Goal: Task Accomplishment & Management: Complete application form

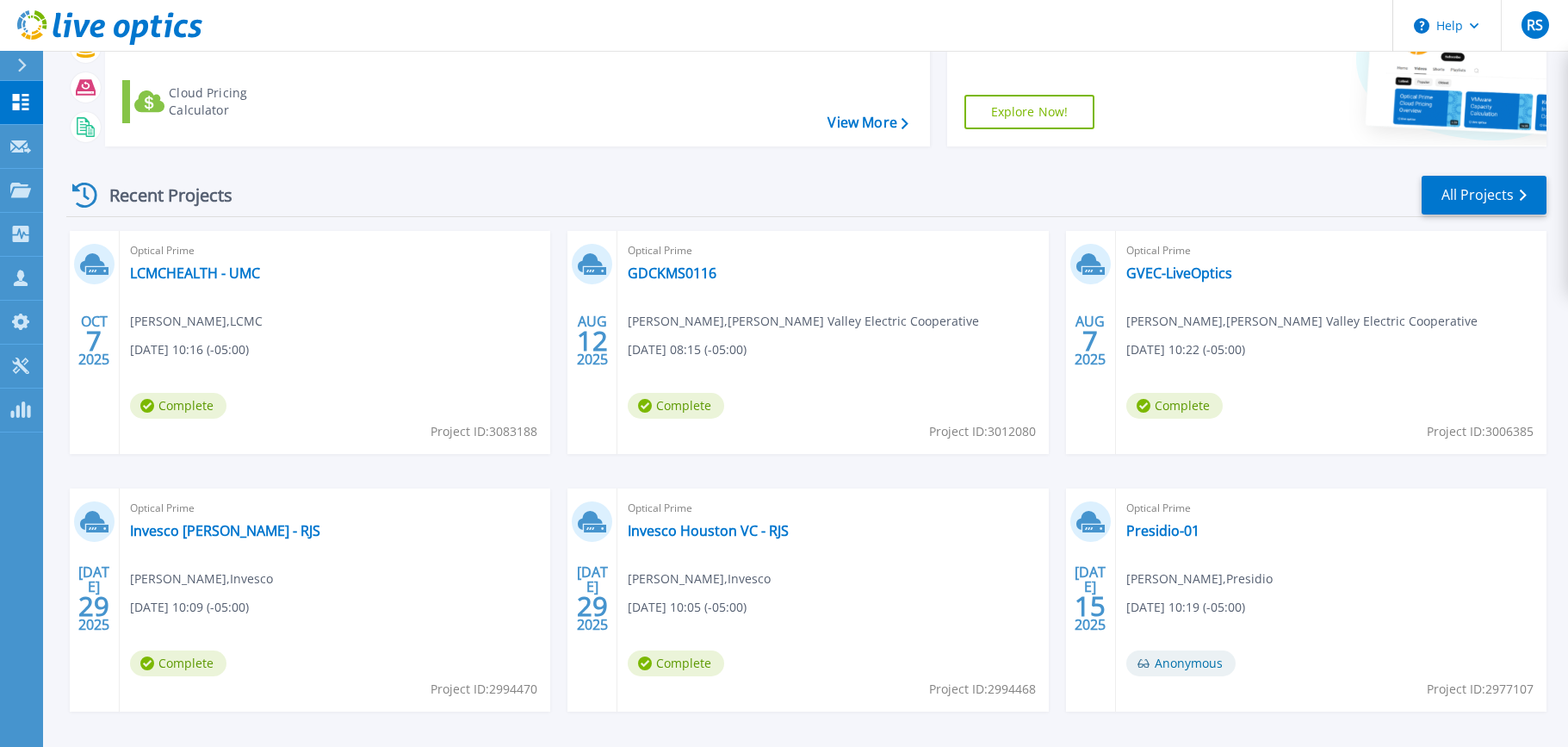
scroll to position [144, 0]
click at [177, 274] on link "LCMCHEALTH - UMC" at bounding box center [195, 271] width 130 height 17
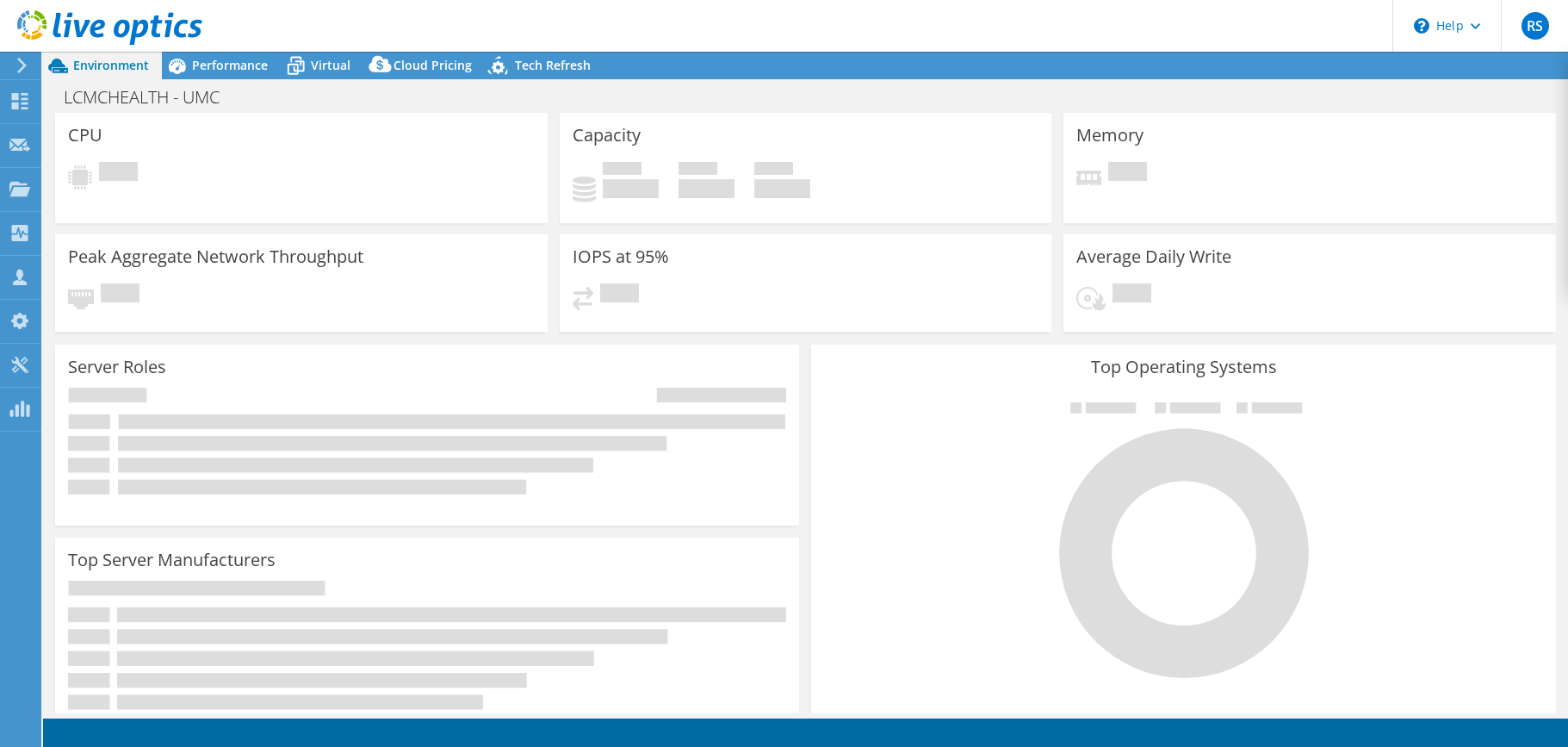
select select "USD"
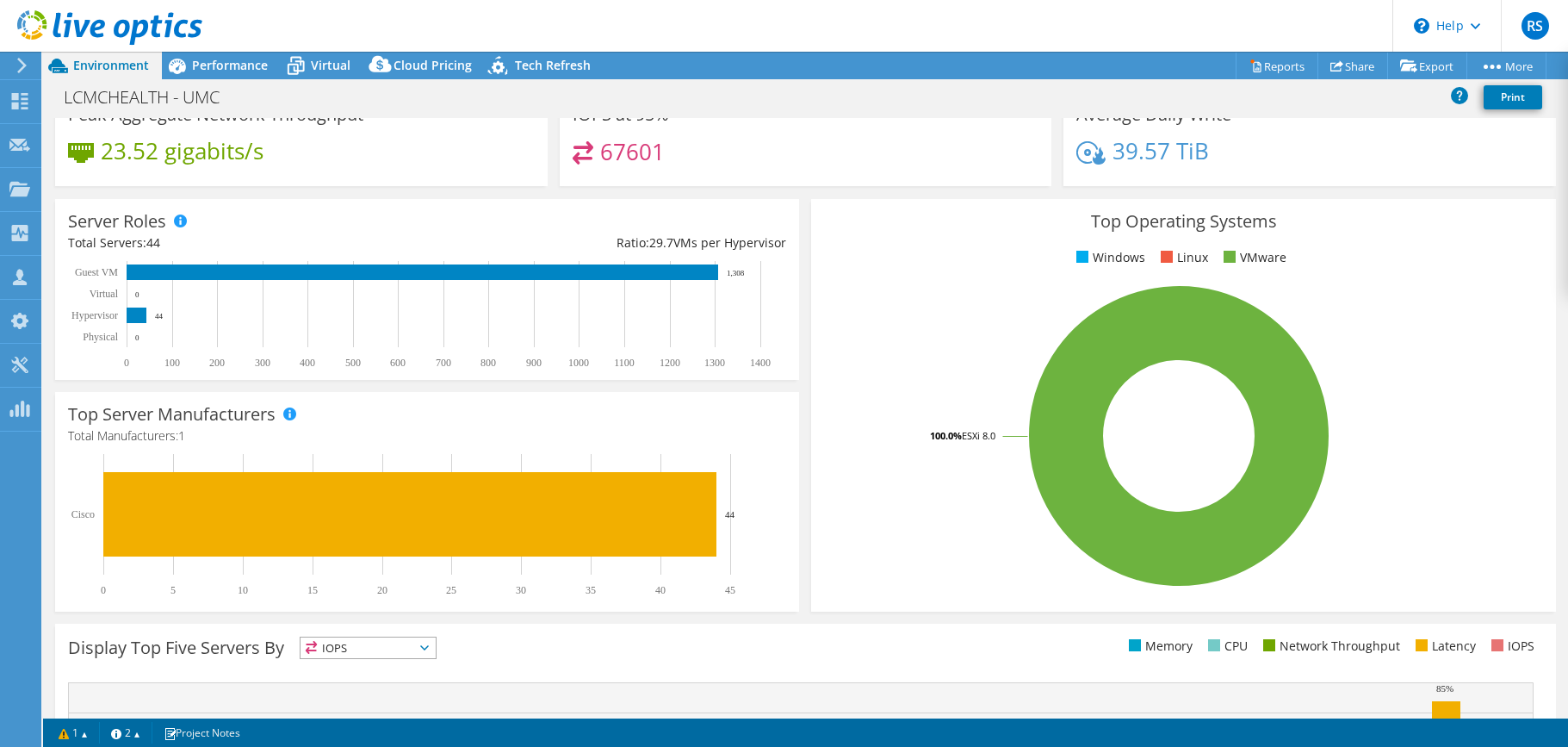
scroll to position [153, 0]
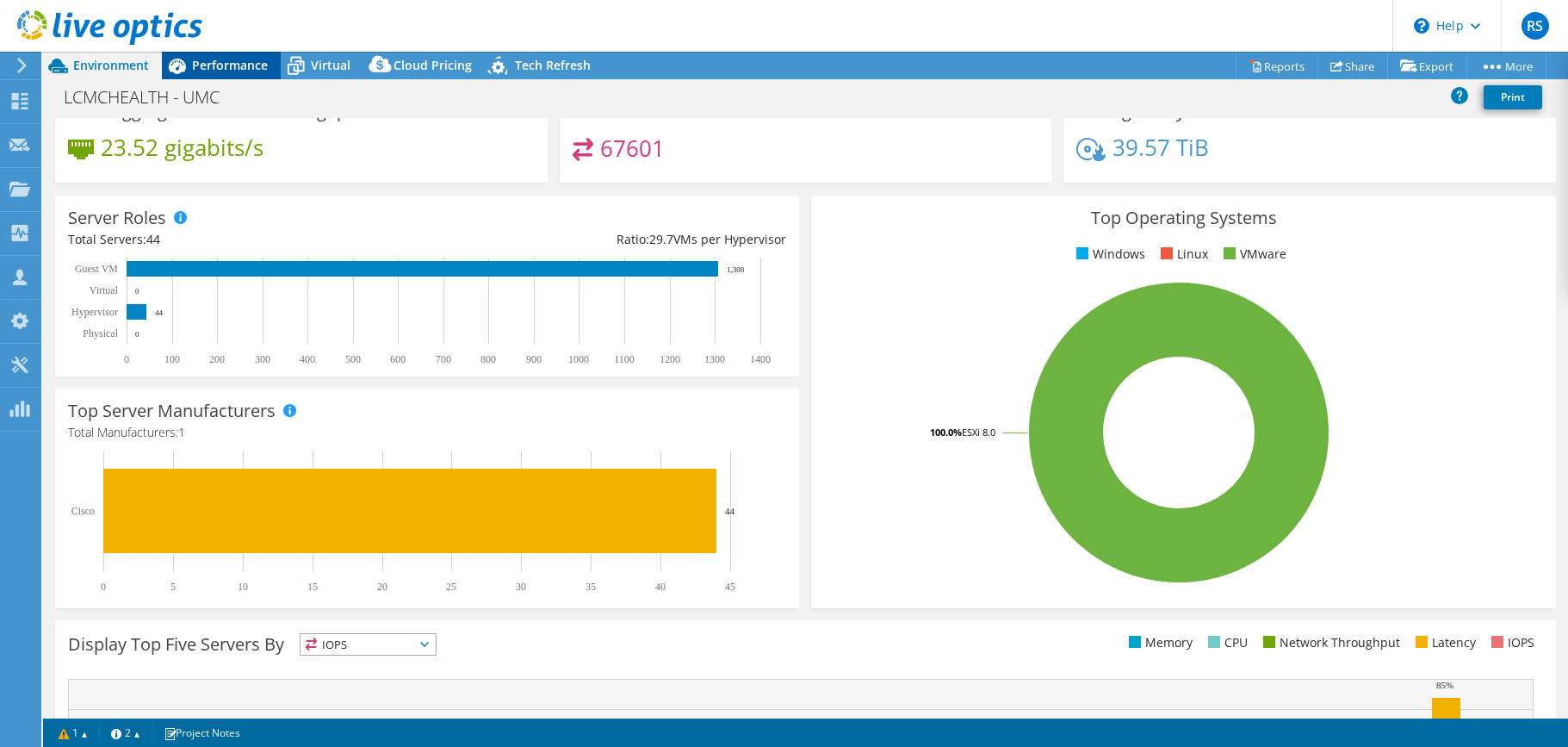
click at [221, 65] on span "Performance" at bounding box center [230, 65] width 76 height 16
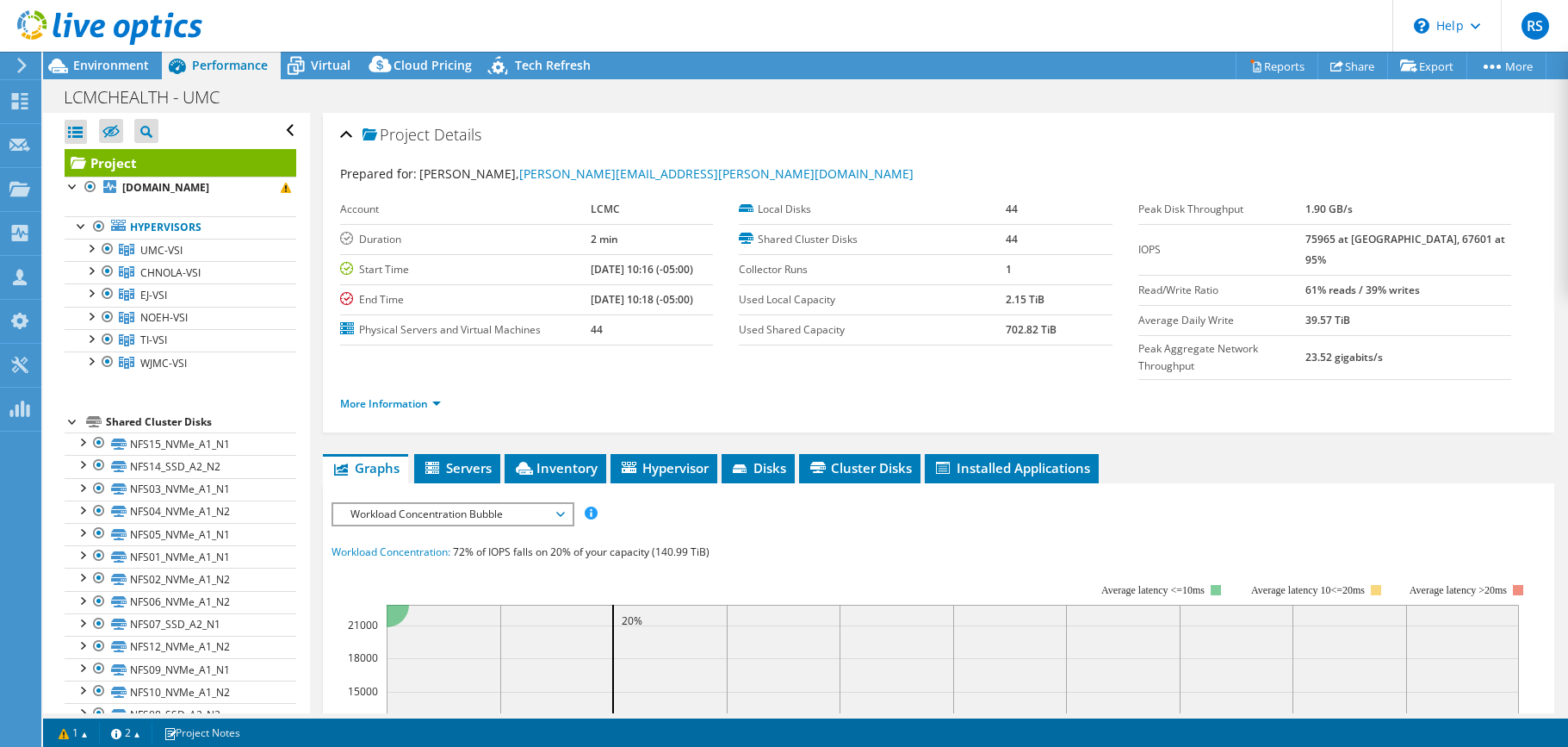
scroll to position [0, 0]
click at [94, 65] on span "Environment" at bounding box center [112, 65] width 76 height 16
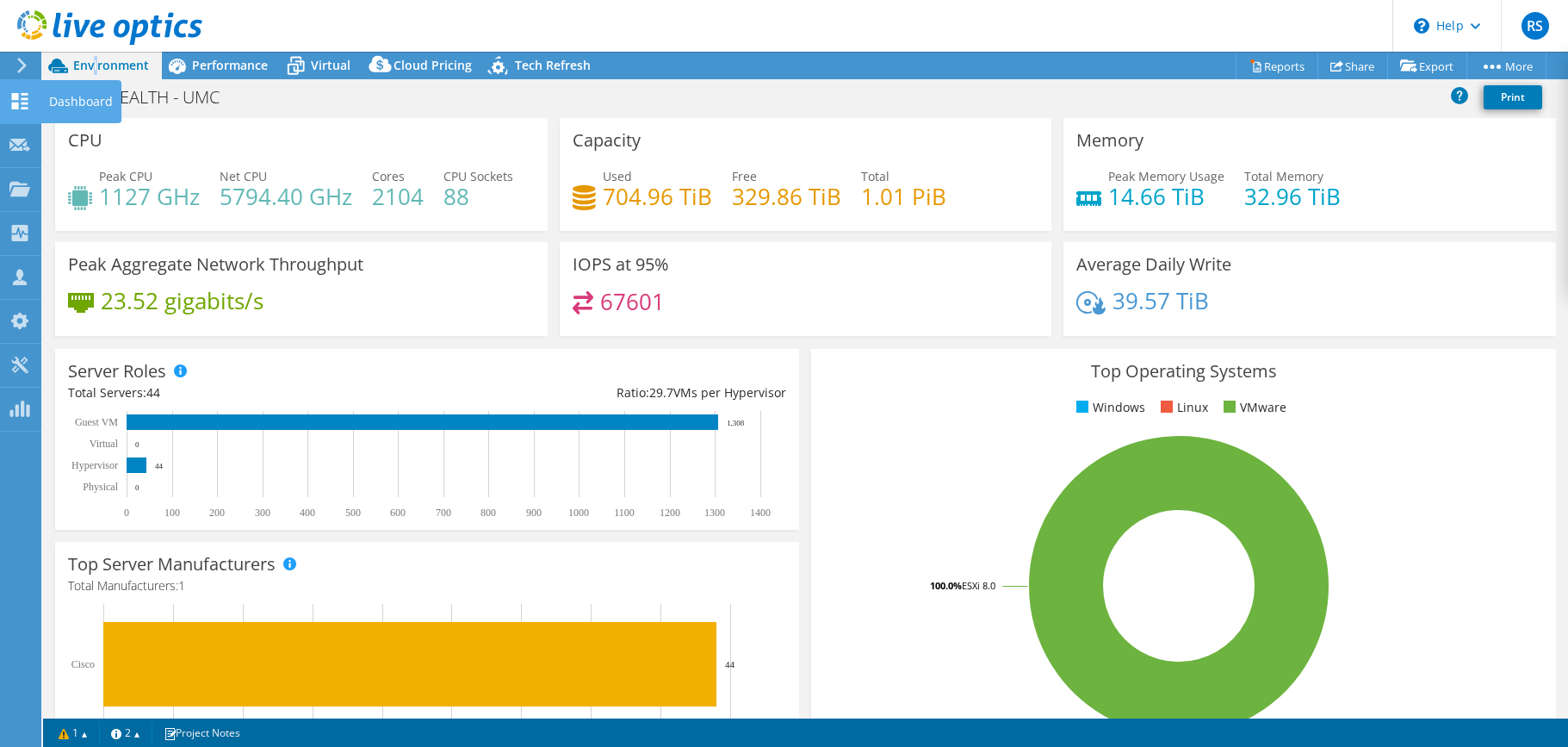
click at [20, 101] on icon at bounding box center [19, 101] width 20 height 16
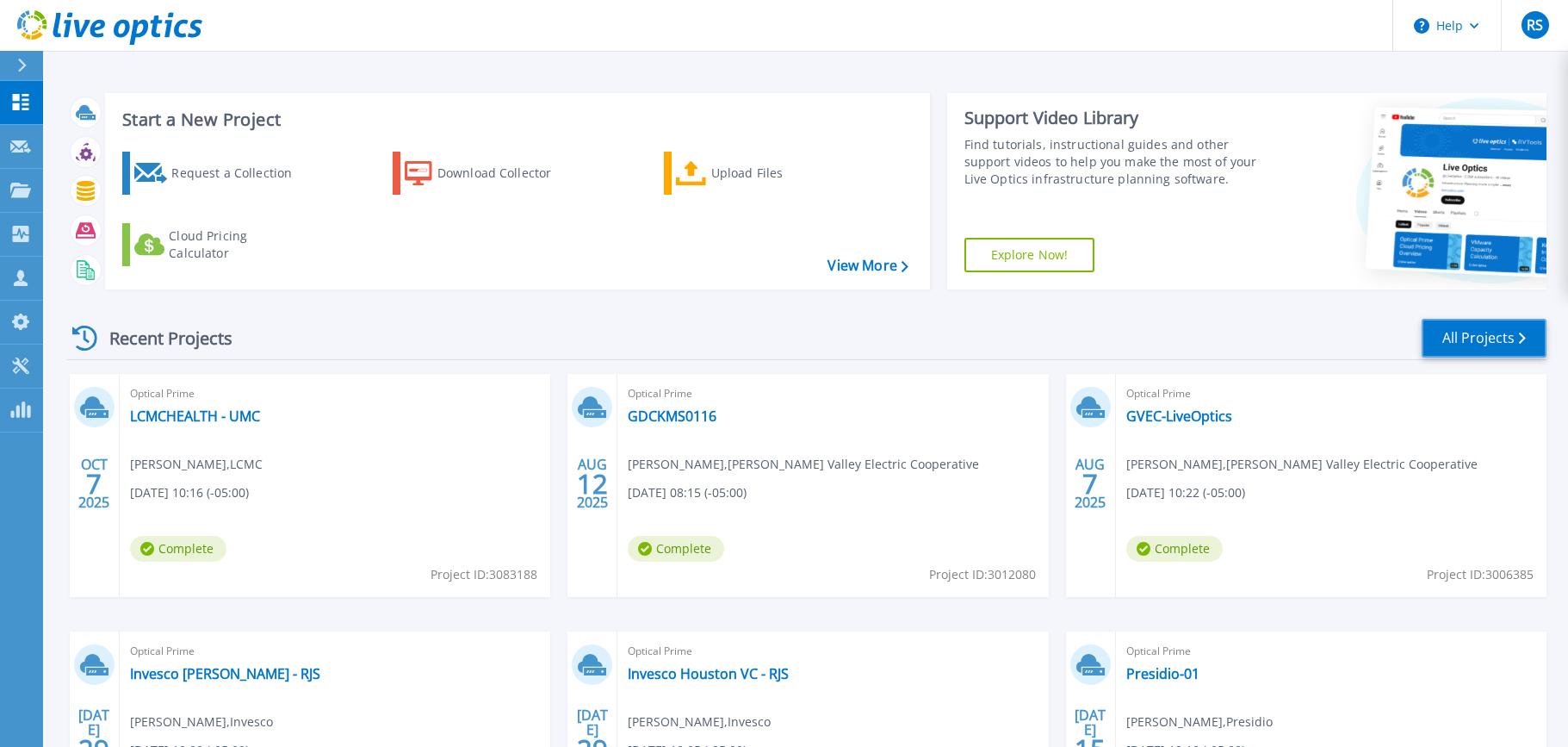
click at [1456, 340] on link "All Projects" at bounding box center [1484, 338] width 125 height 39
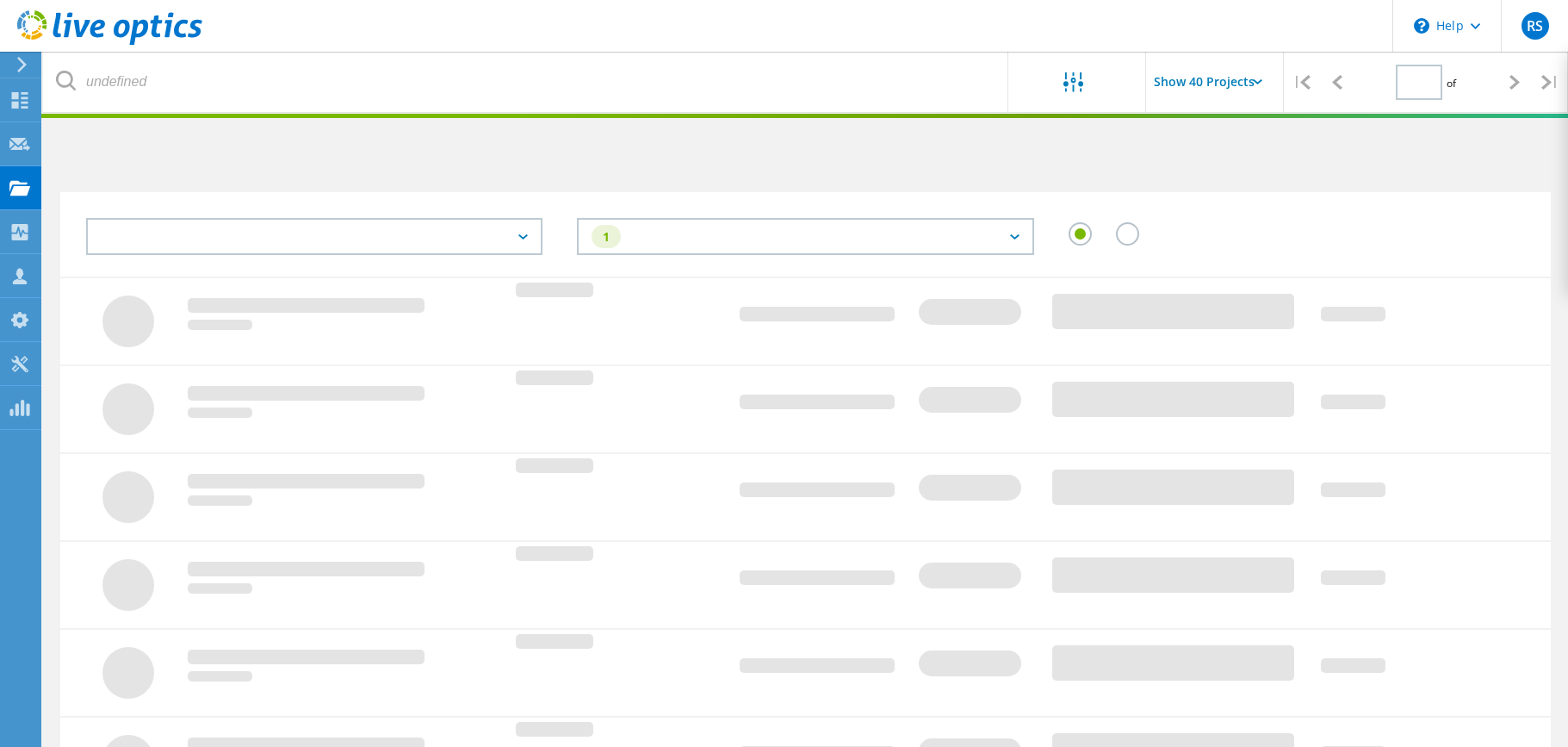
type input "1"
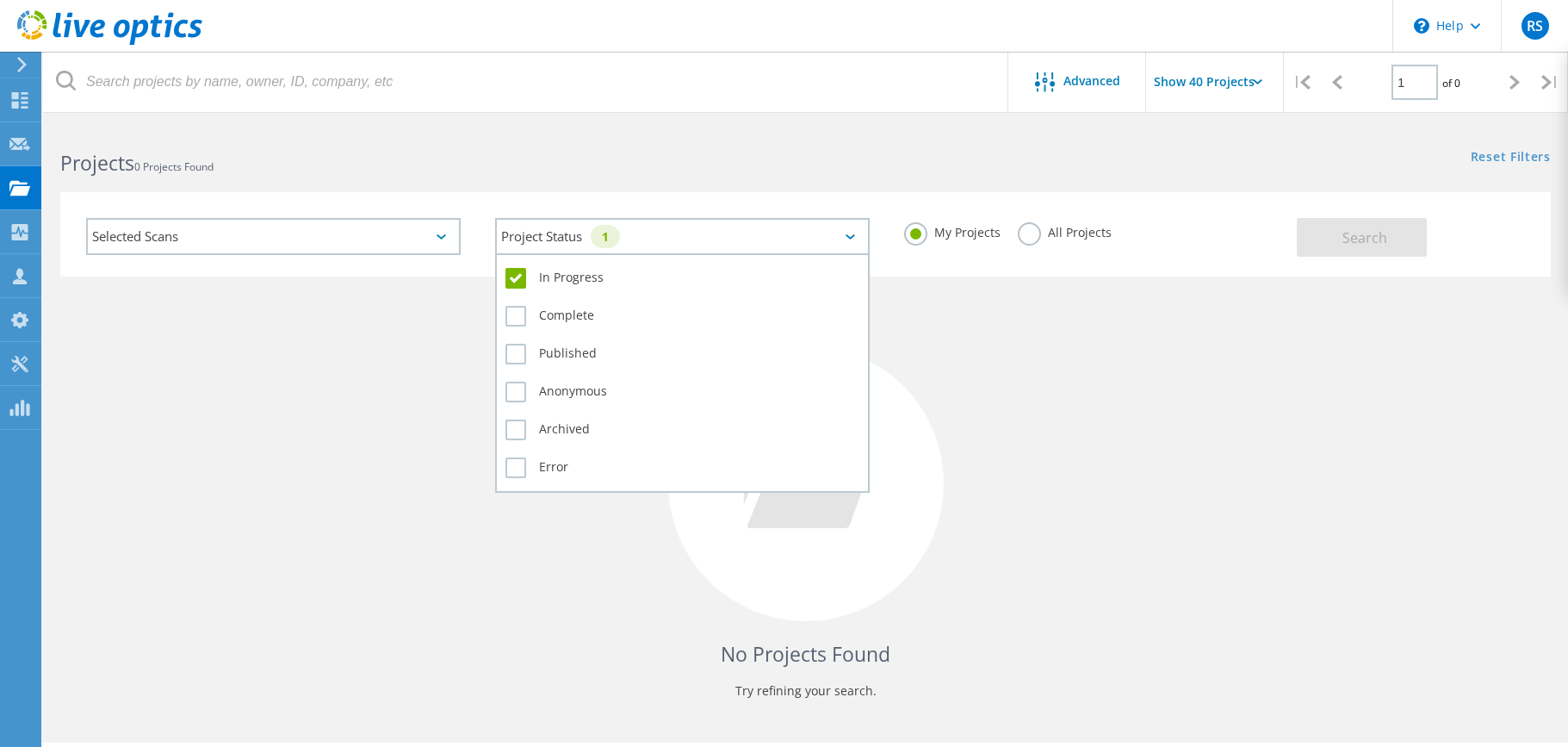
click at [856, 233] on div "Project Status 1" at bounding box center [682, 237] width 375 height 37
click at [524, 282] on label "In Progress" at bounding box center [682, 277] width 353 height 20
click at [0, 0] on input "In Progress" at bounding box center [0, 0] width 0 height 0
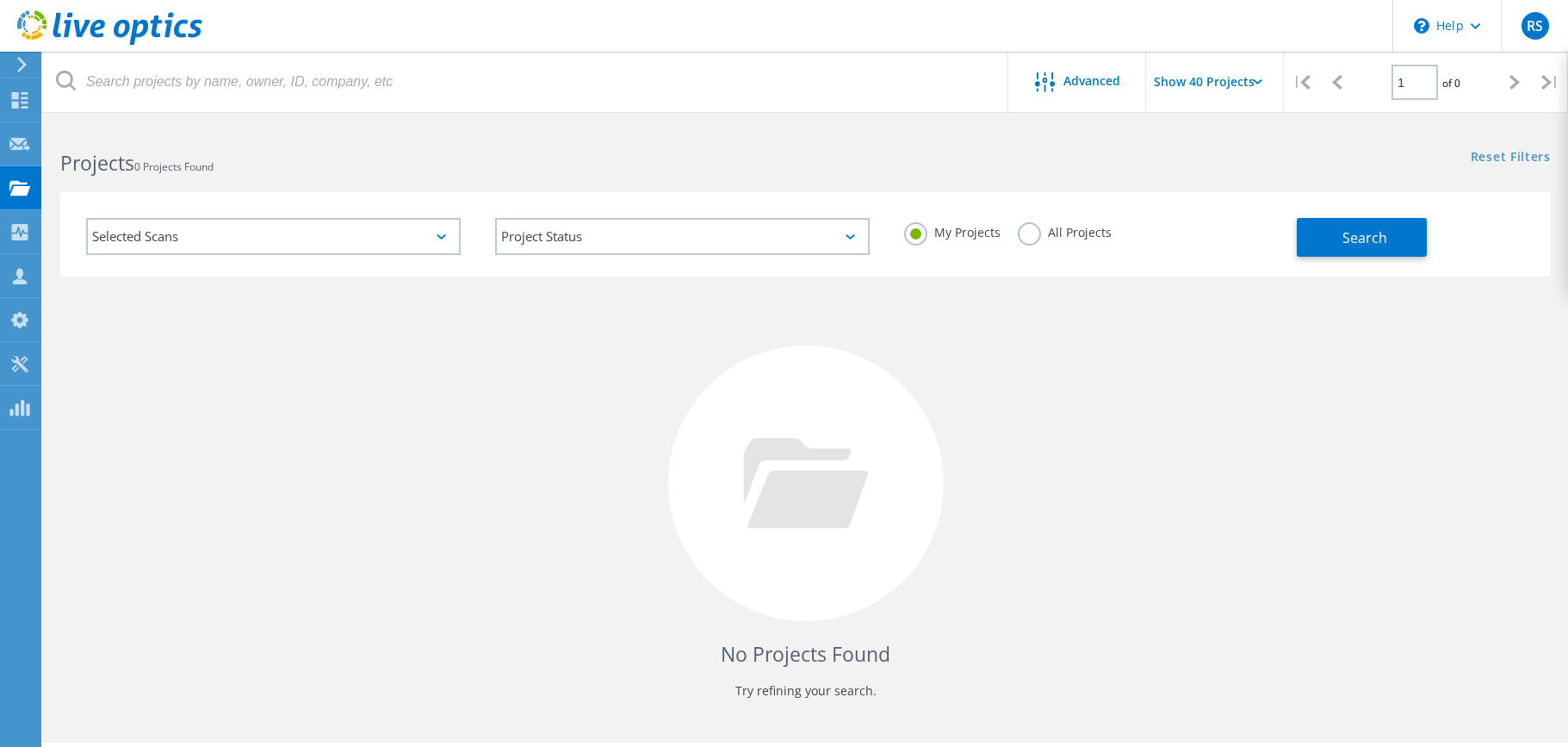
click at [1003, 340] on div "No Projects Found Try refining your search." at bounding box center [805, 499] width 1490 height 446
click at [1348, 242] on span "Search" at bounding box center [1364, 237] width 45 height 19
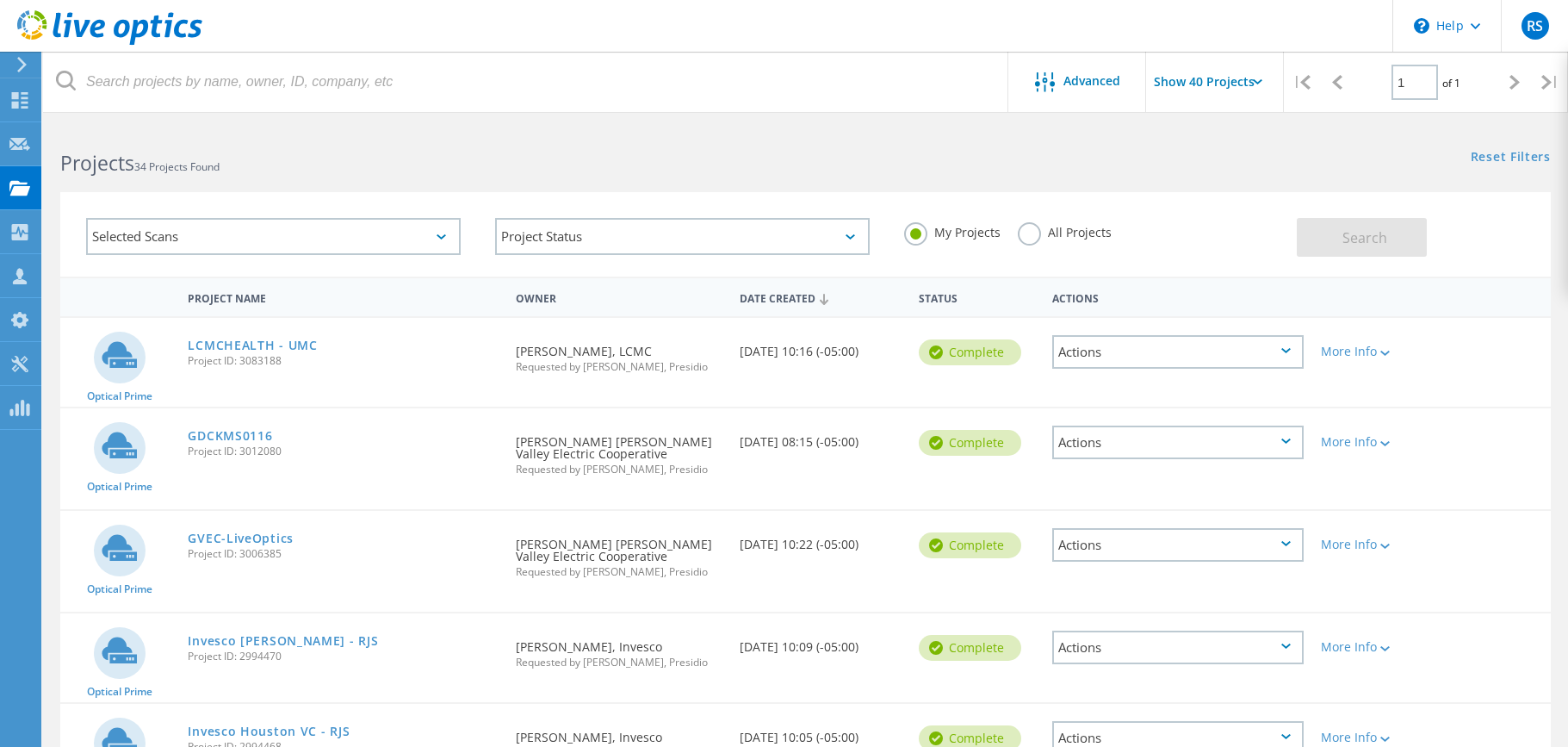
click at [285, 372] on div "LCMCHEALTH - UMC Project ID: 3083188" at bounding box center [343, 351] width 328 height 66
click at [214, 375] on div "LCMCHEALTH - UMC Project ID: 3083188" at bounding box center [343, 351] width 328 height 66
click at [17, 144] on icon at bounding box center [19, 144] width 20 height 16
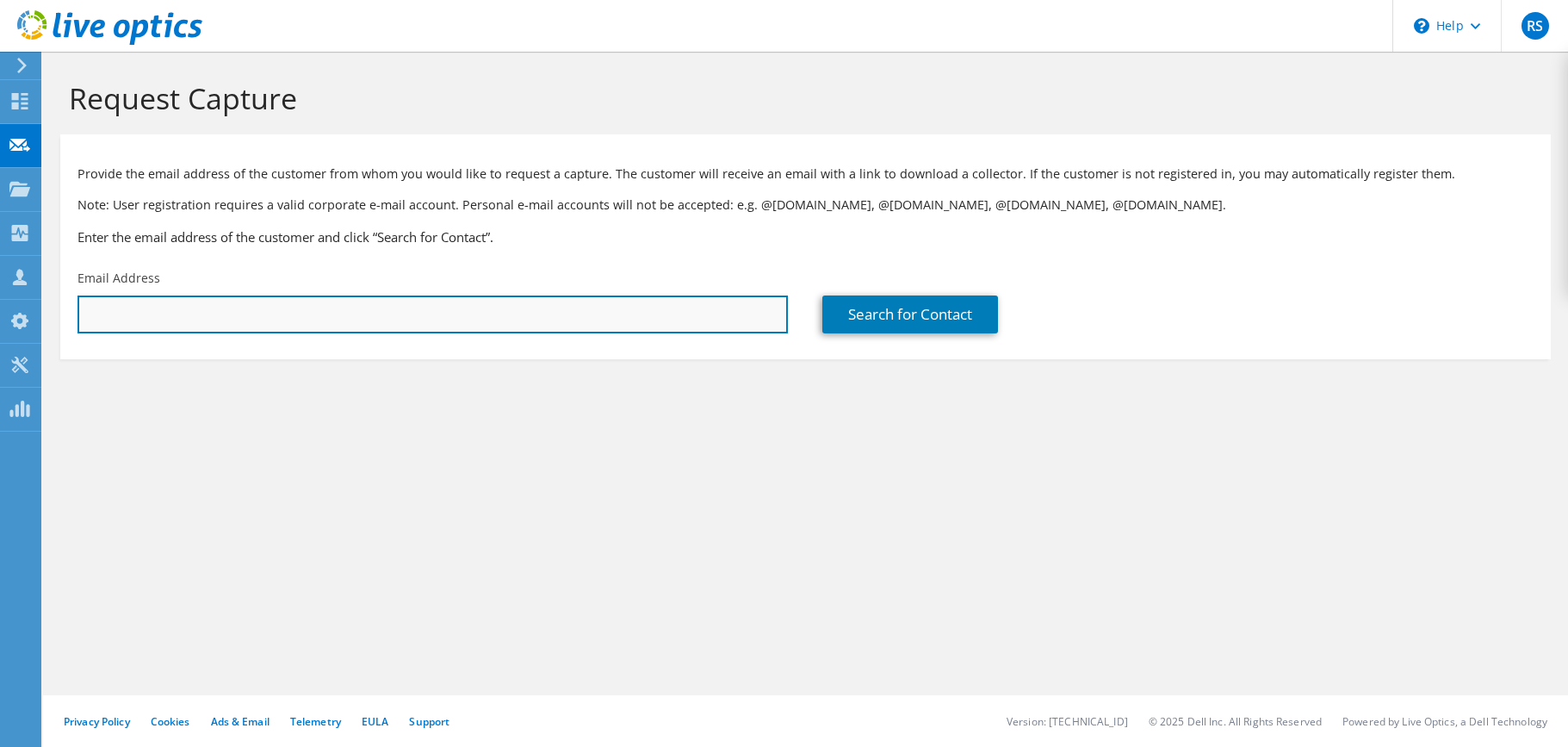
click at [214, 305] on input "text" at bounding box center [432, 314] width 710 height 38
type input "[PERSON_NAME][EMAIL_ADDRESS][PERSON_NAME][DOMAIN_NAME]"
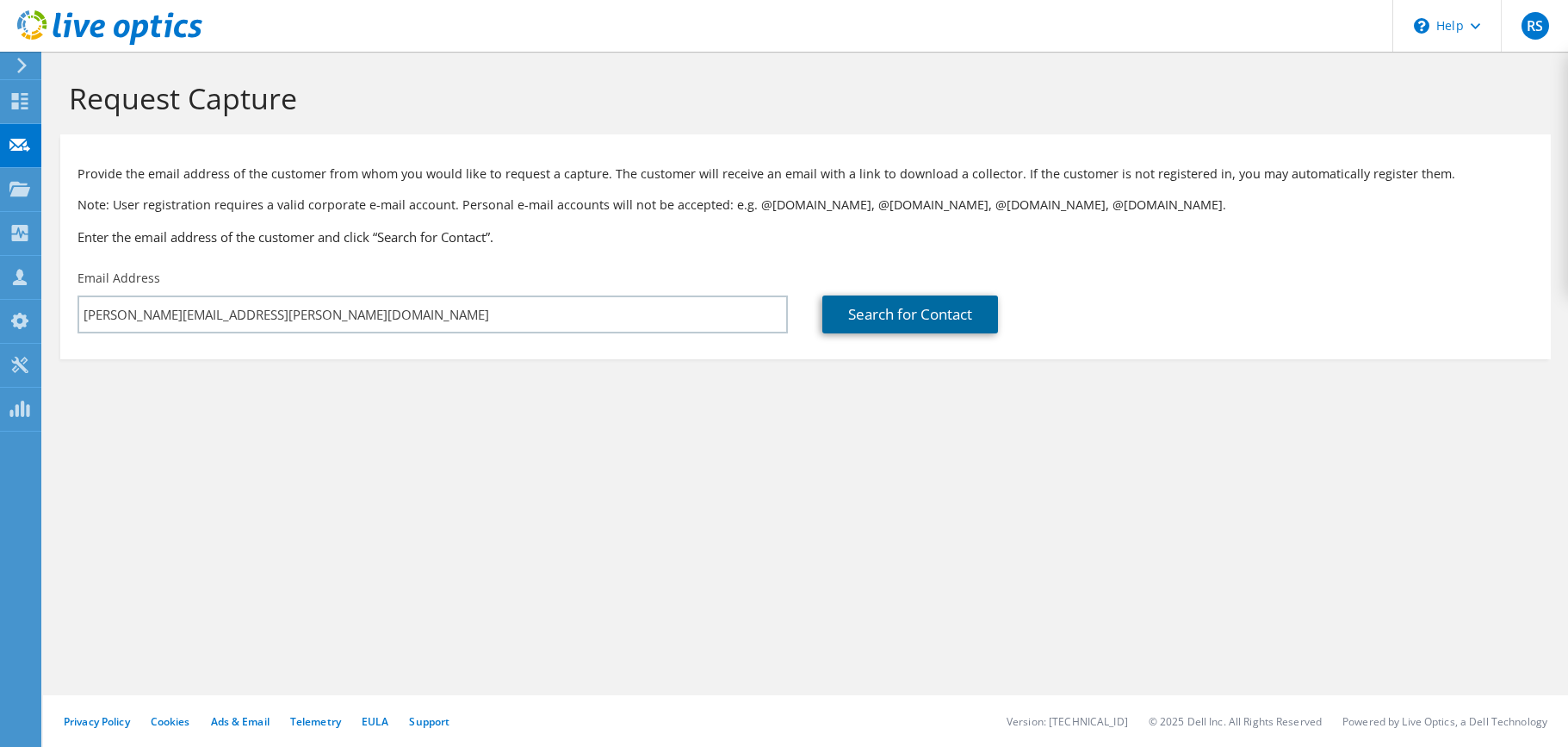
click at [849, 317] on link "Search for Contact" at bounding box center [910, 314] width 175 height 38
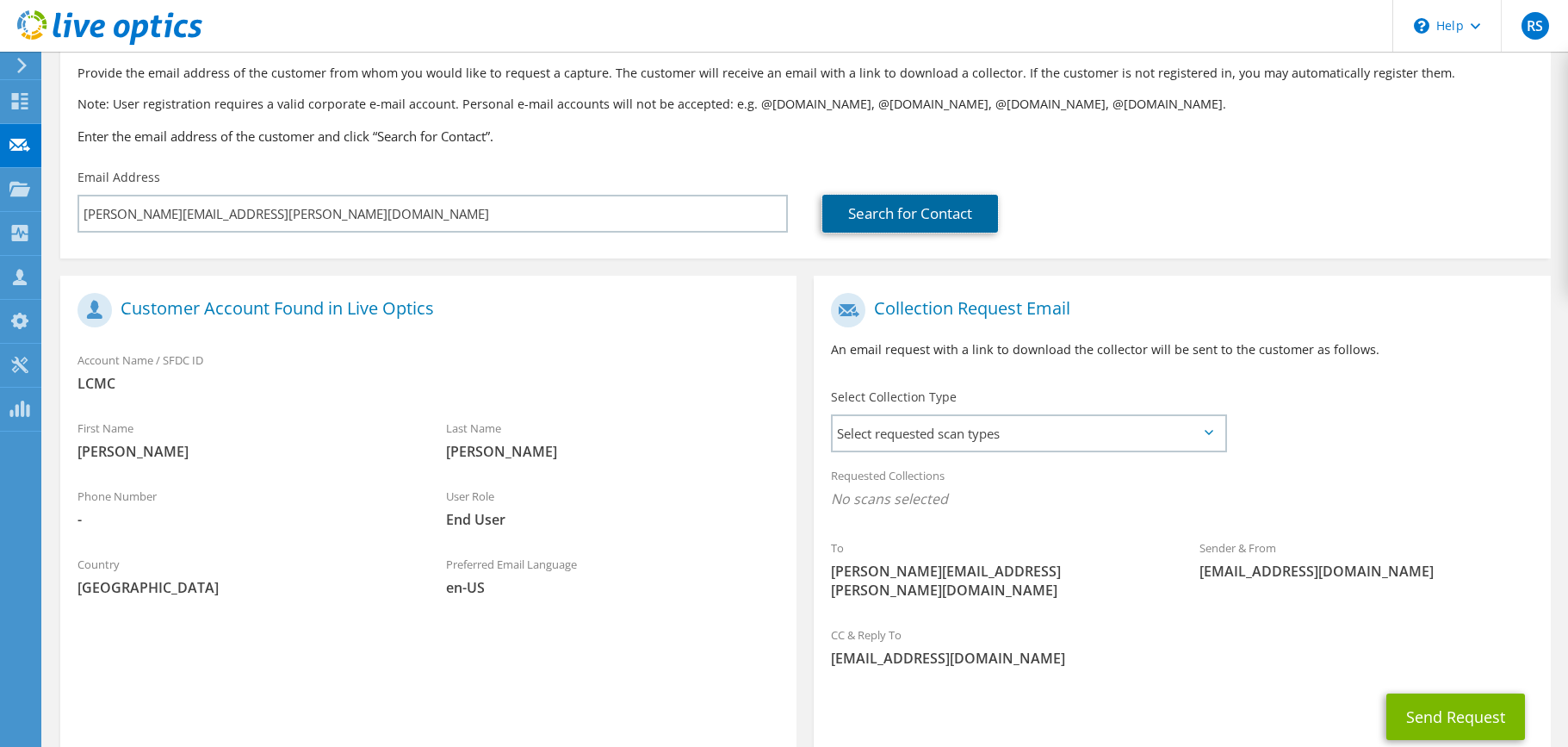
scroll to position [103, 0]
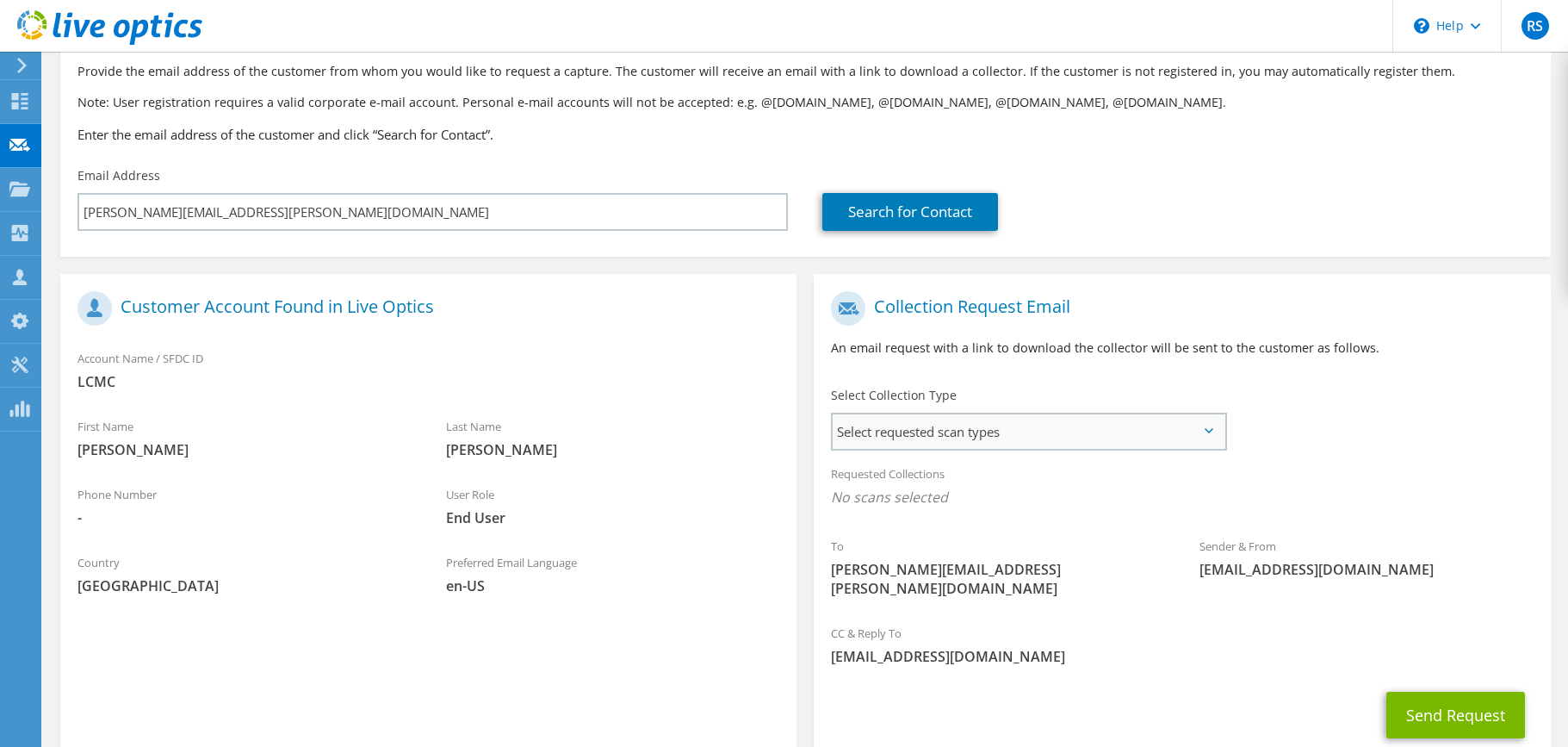
click at [912, 432] on span "Select requested scan types" at bounding box center [1028, 432] width 391 height 35
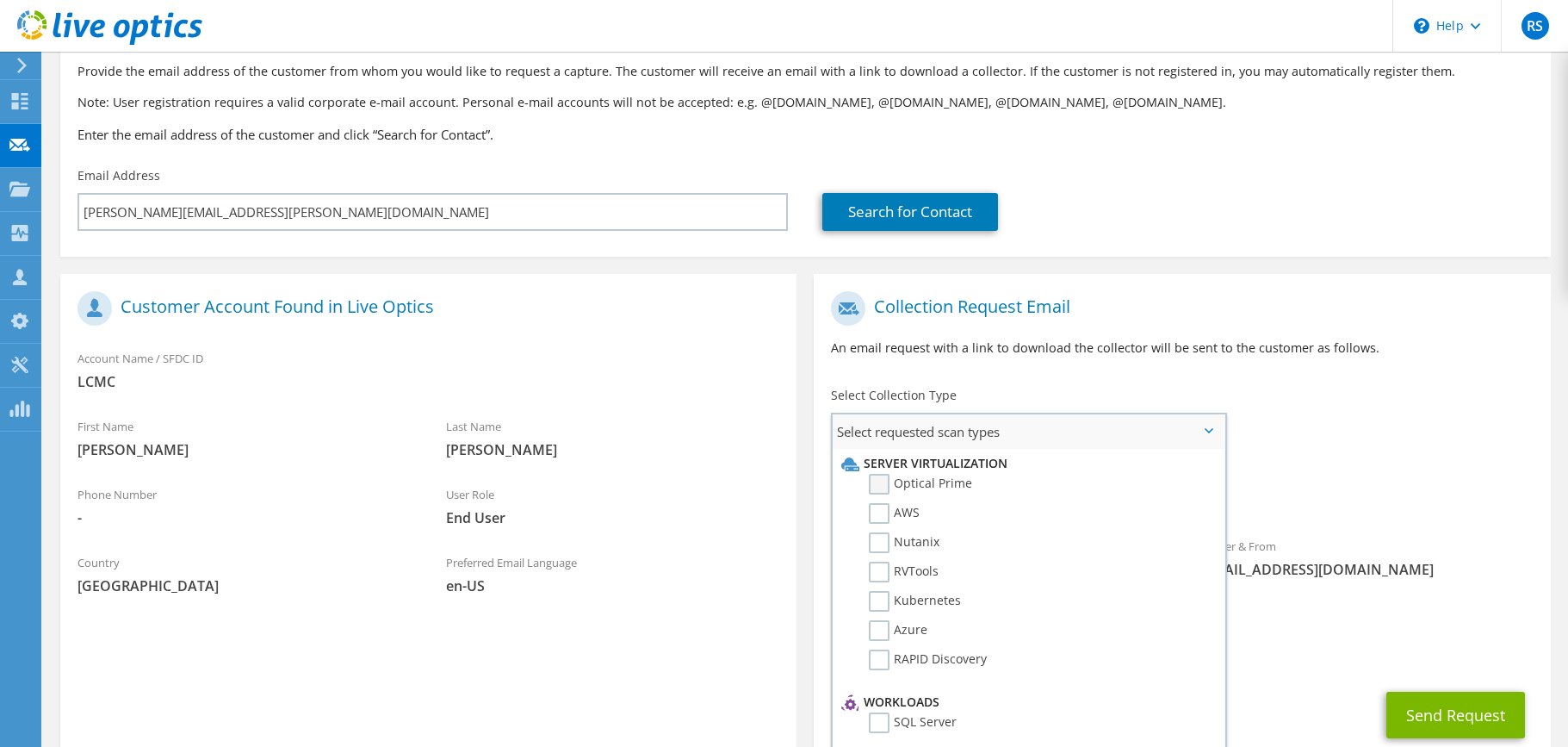
click at [880, 481] on label "Optical Prime" at bounding box center [920, 484] width 104 height 20
click at [0, 0] on input "Optical Prime" at bounding box center [0, 0] width 0 height 0
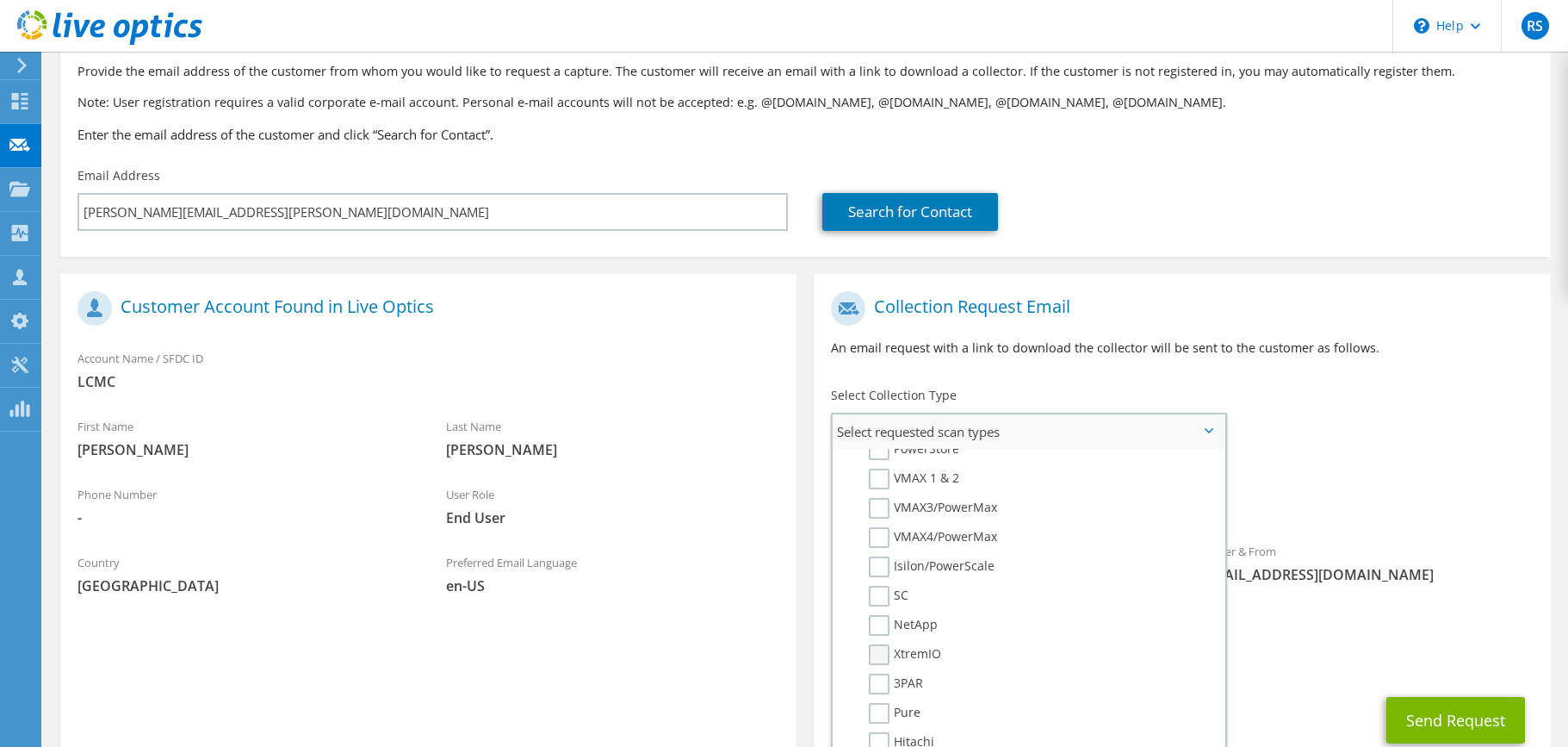
scroll to position [399, 0]
click at [890, 624] on label "NetApp" at bounding box center [904, 620] width 69 height 20
click at [0, 0] on input "NetApp" at bounding box center [0, 0] width 0 height 0
click at [1323, 620] on div "CC & Reply To rscheffer@presidio.com" at bounding box center [1182, 650] width 736 height 59
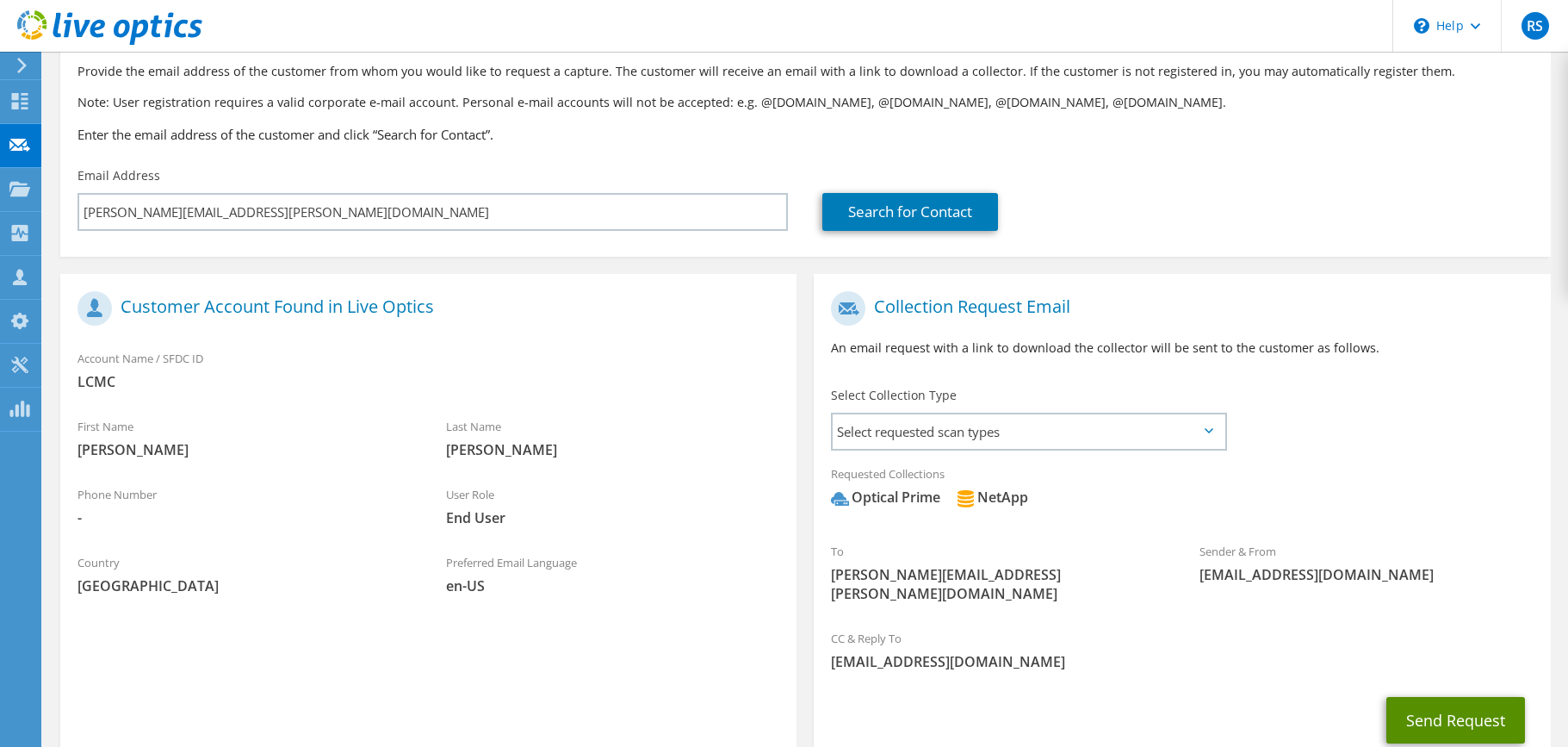
click at [1424, 704] on button "Send Request" at bounding box center [1455, 720] width 138 height 46
